Goal: Information Seeking & Learning: Learn about a topic

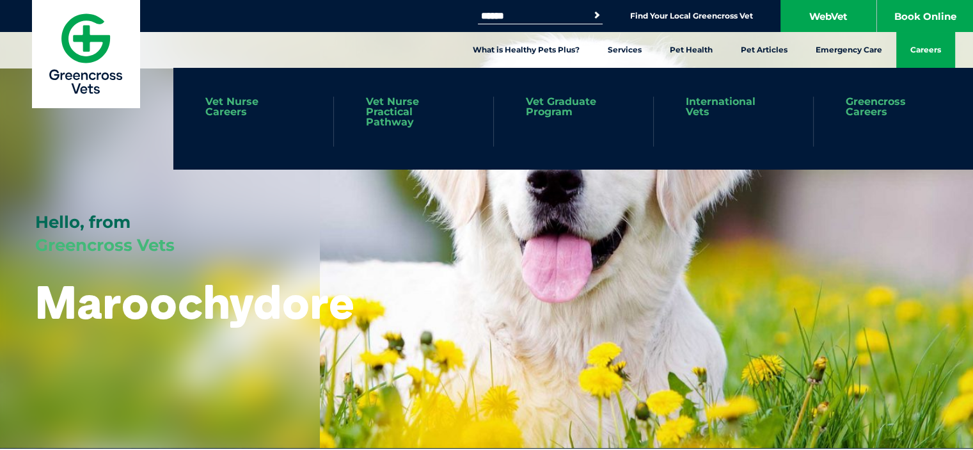
click at [911, 57] on link "Careers" at bounding box center [926, 50] width 59 height 36
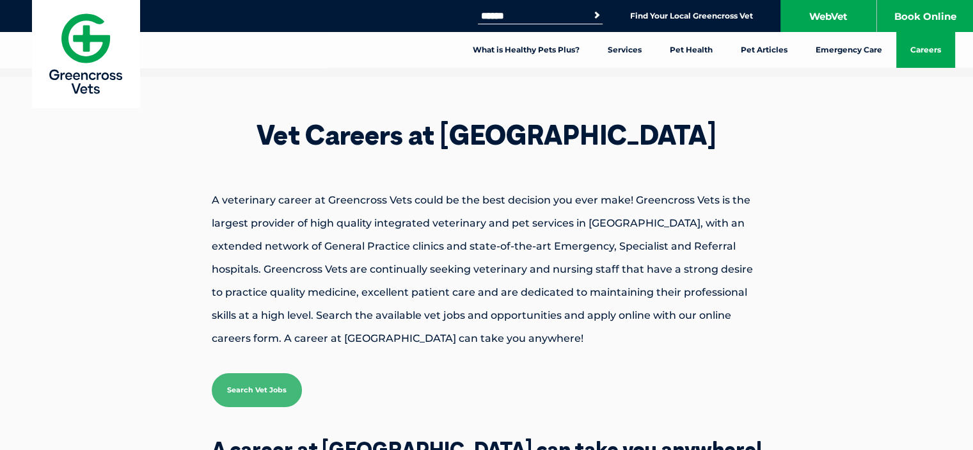
click at [259, 384] on link "Search Vet Jobs" at bounding box center [257, 390] width 90 height 34
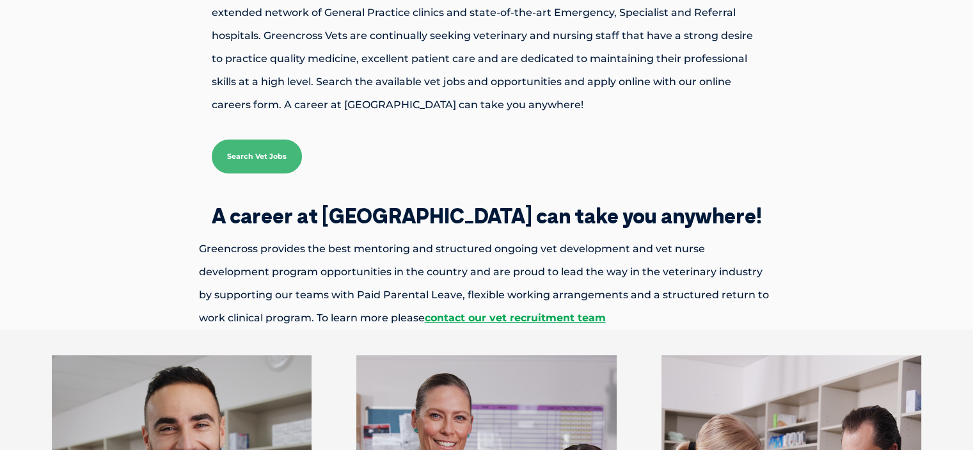
scroll to position [256, 0]
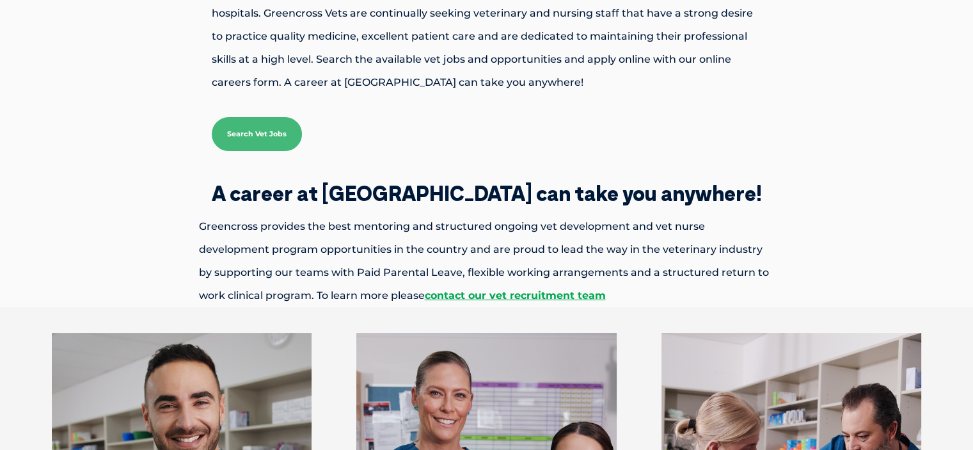
click at [881, 159] on div "Vet Careers at Greencross Vets A veterinary career at Greencross Vets could be …" at bounding box center [486, 64] width 973 height 486
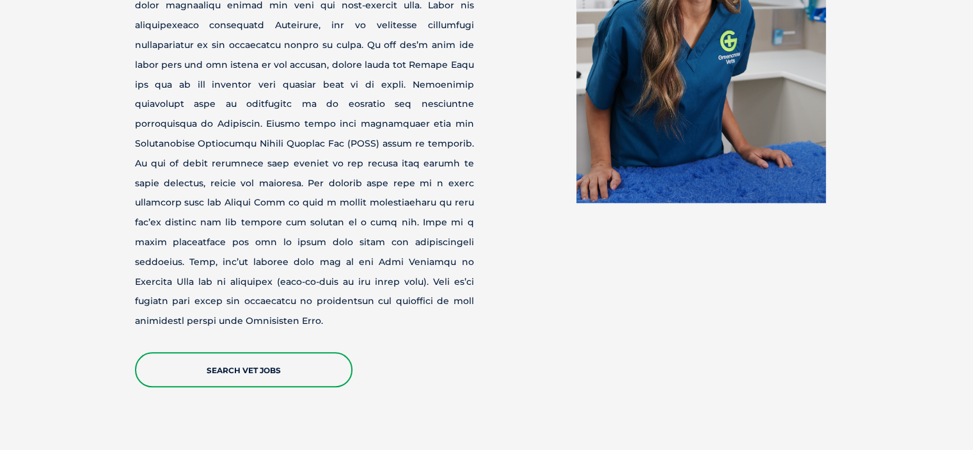
scroll to position [1408, 0]
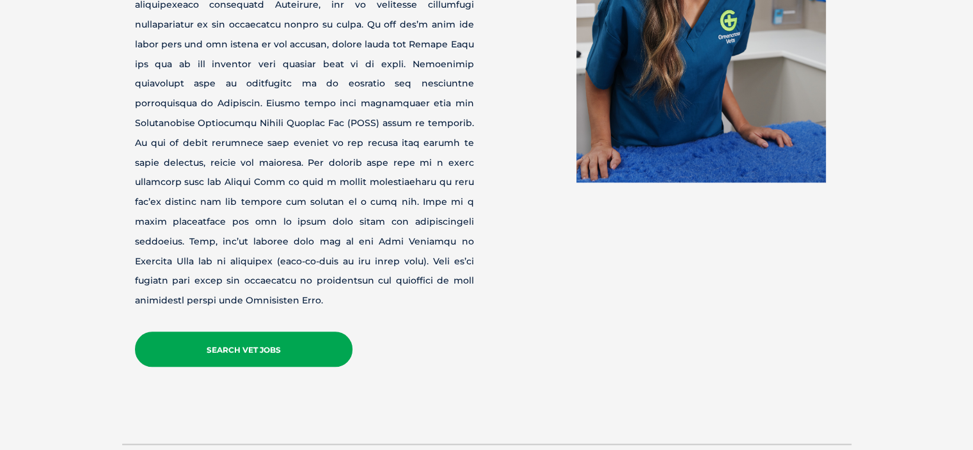
click at [275, 335] on link "Search Vet Jobs" at bounding box center [244, 348] width 218 height 35
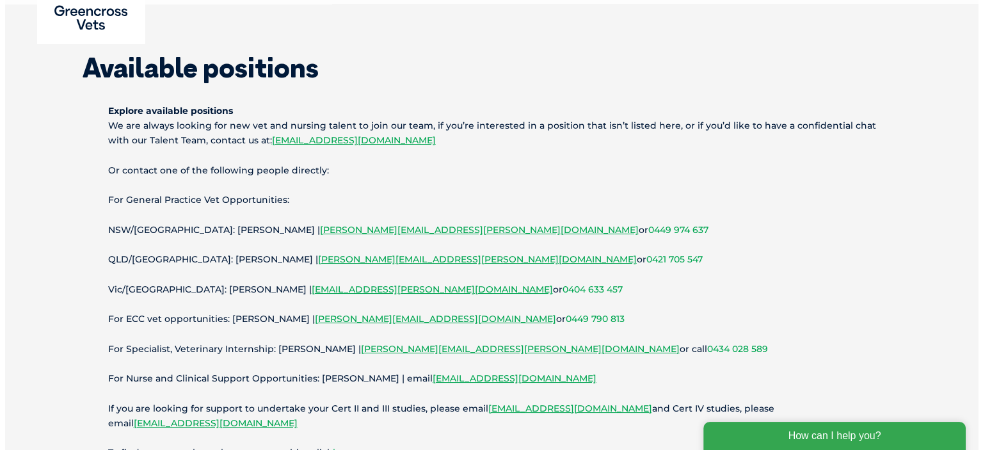
scroll to position [128, 0]
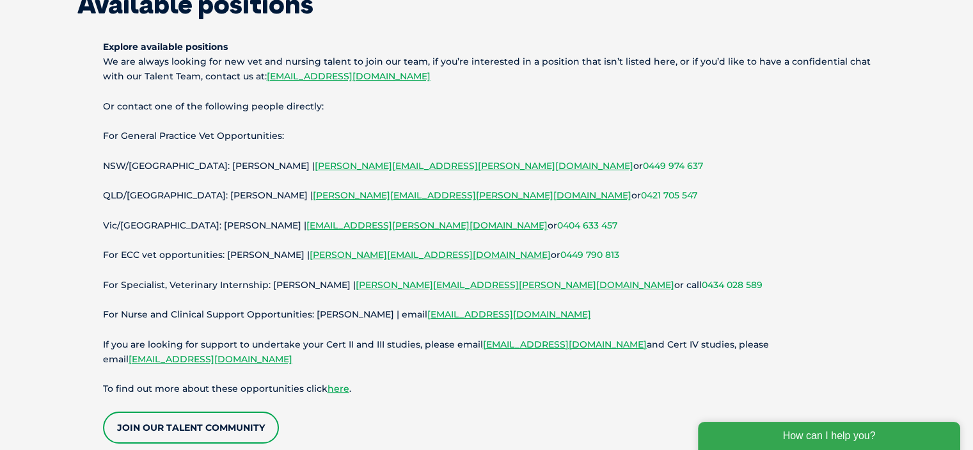
click at [214, 439] on link "Join our Talent Community" at bounding box center [191, 427] width 176 height 32
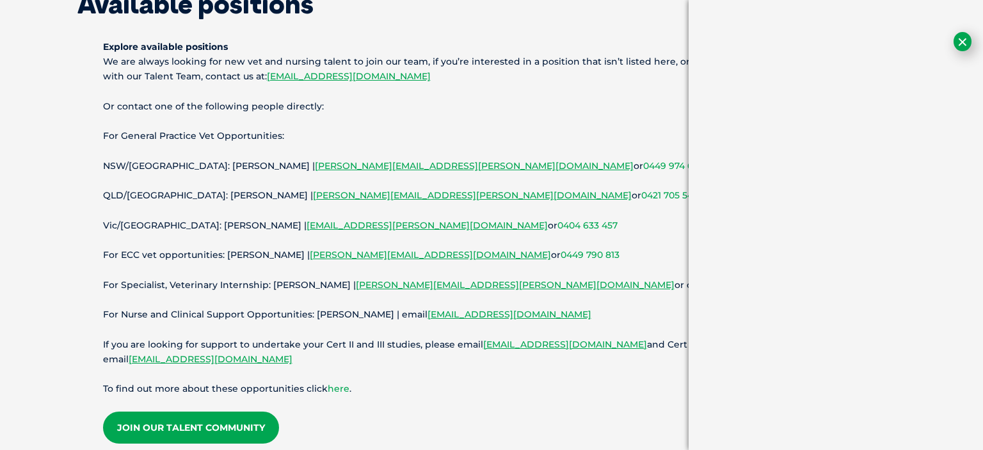
click at [340, 388] on link "here" at bounding box center [339, 389] width 22 height 12
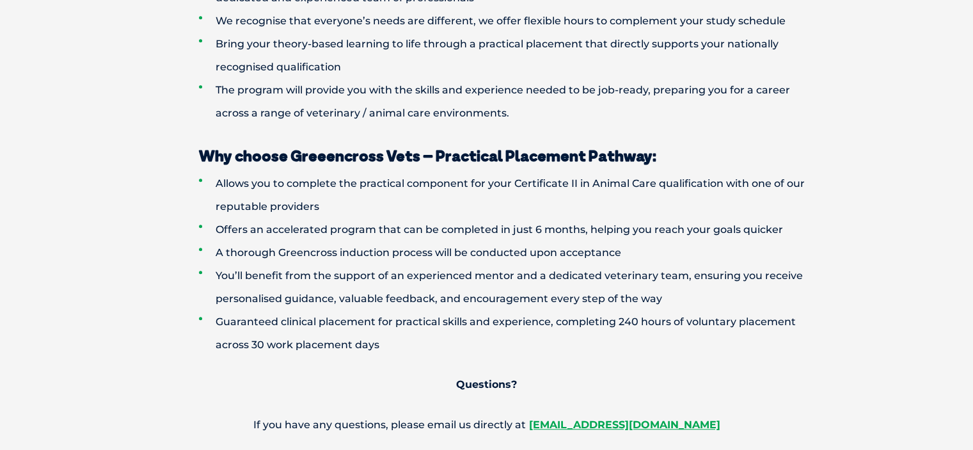
scroll to position [1024, 0]
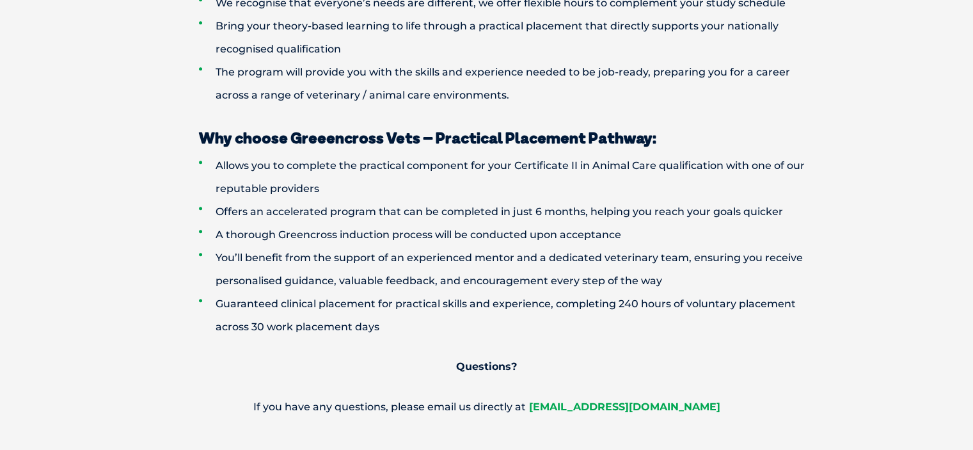
click at [627, 409] on strong "[EMAIL_ADDRESS][DOMAIN_NAME]" at bounding box center [624, 407] width 191 height 12
